Goal: Information Seeking & Learning: Learn about a topic

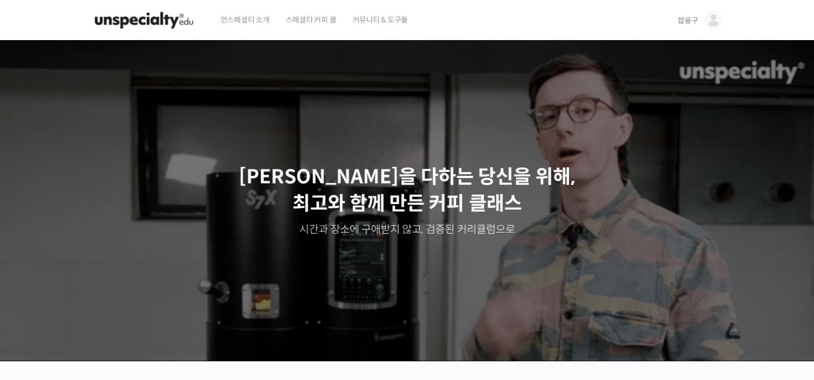
click at [684, 13] on link "쌉융구" at bounding box center [699, 20] width 45 height 41
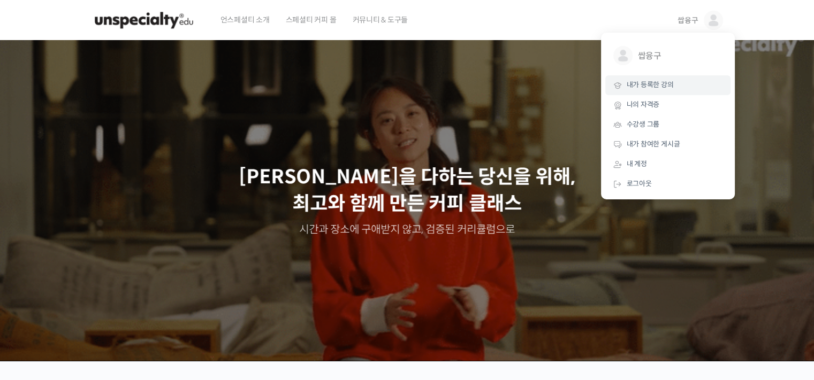
click at [654, 84] on span "내가 등록한 강의" at bounding box center [649, 84] width 47 height 9
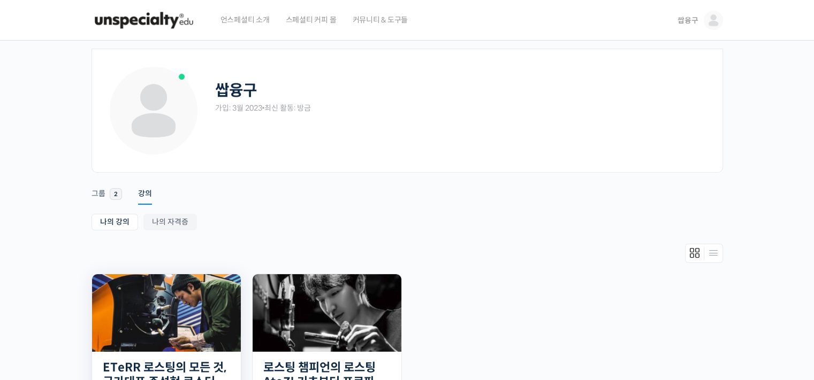
click at [186, 316] on img at bounding box center [166, 313] width 149 height 78
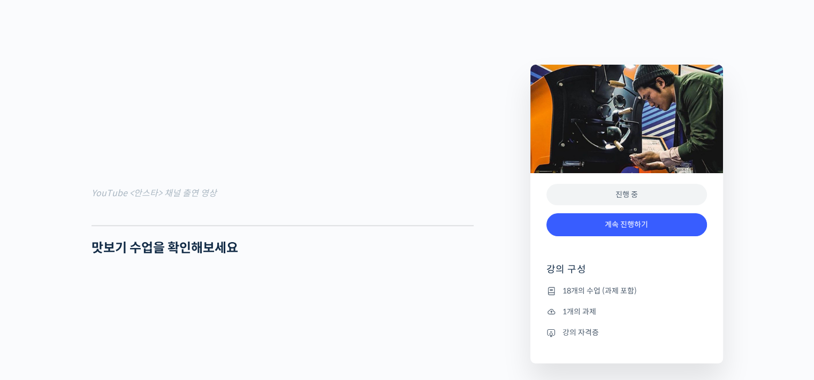
scroll to position [909, 0]
click at [625, 226] on link "계속 진행하기" at bounding box center [626, 224] width 160 height 23
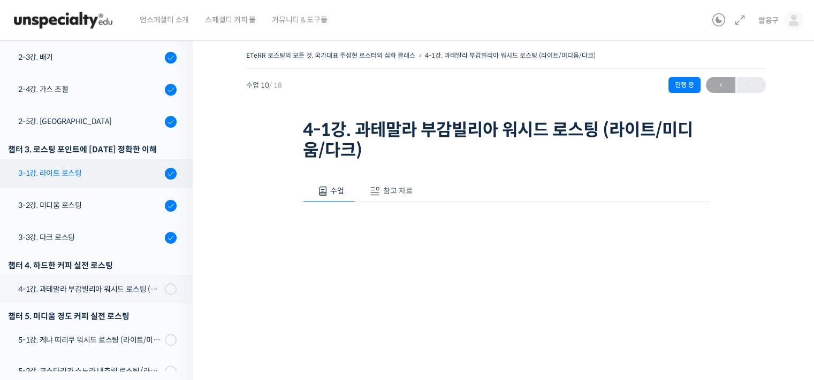
click at [77, 179] on div "3-1강. 라이트 로스팅" at bounding box center [89, 173] width 143 height 12
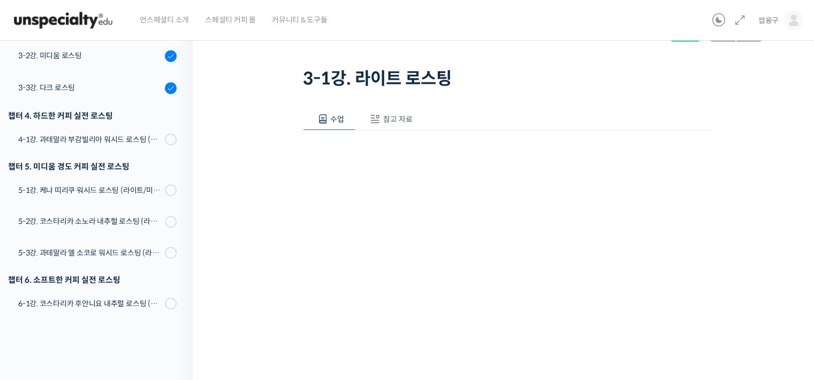
scroll to position [143, 0]
